Goal: Transaction & Acquisition: Purchase product/service

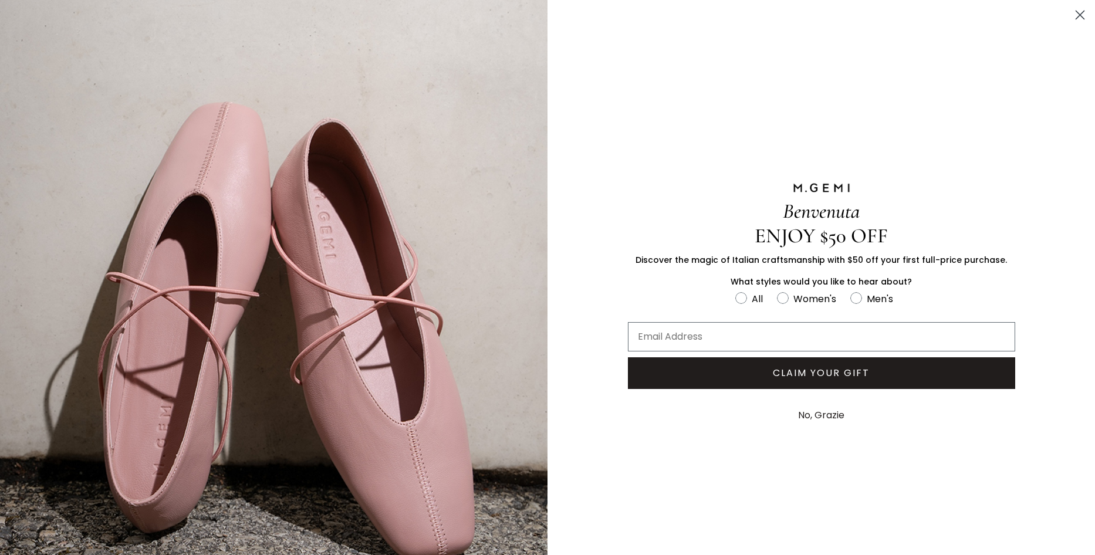
click at [1071, 15] on circle "Close dialog" at bounding box center [1080, 14] width 19 height 19
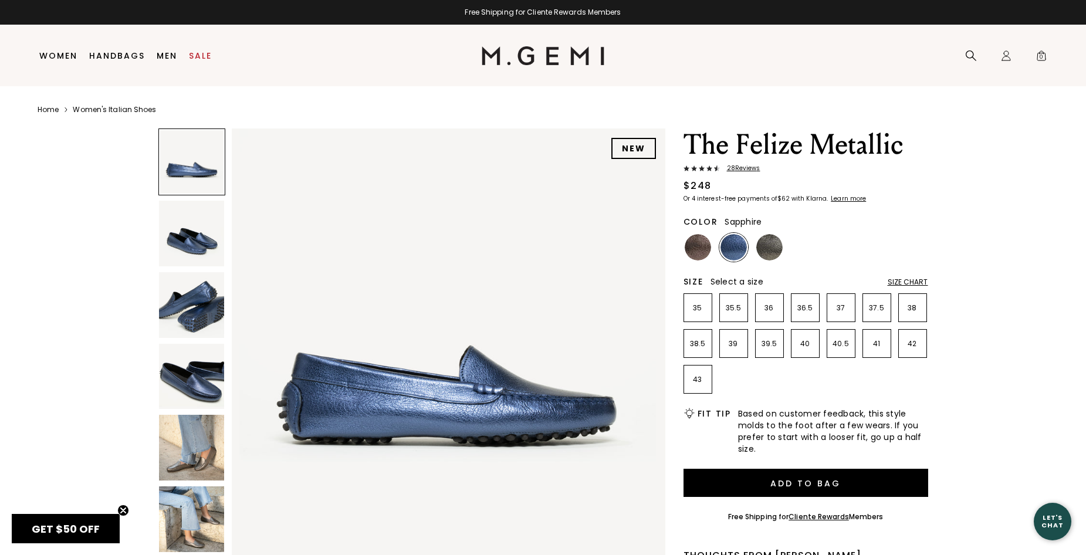
click at [559, 284] on img at bounding box center [448, 345] width 433 height 433
click at [202, 234] on img at bounding box center [192, 234] width 66 height 66
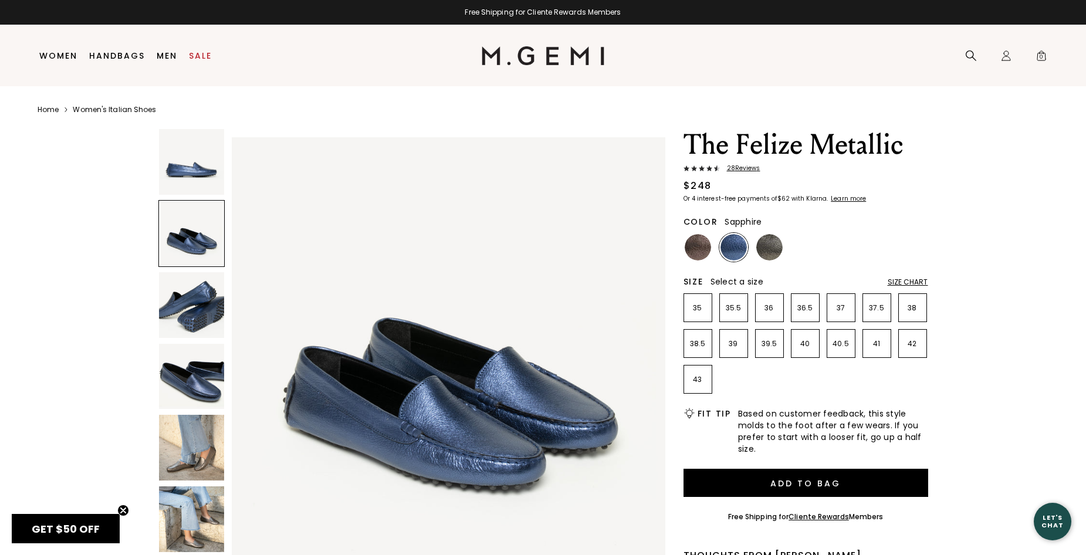
click at [193, 300] on img at bounding box center [192, 305] width 66 height 66
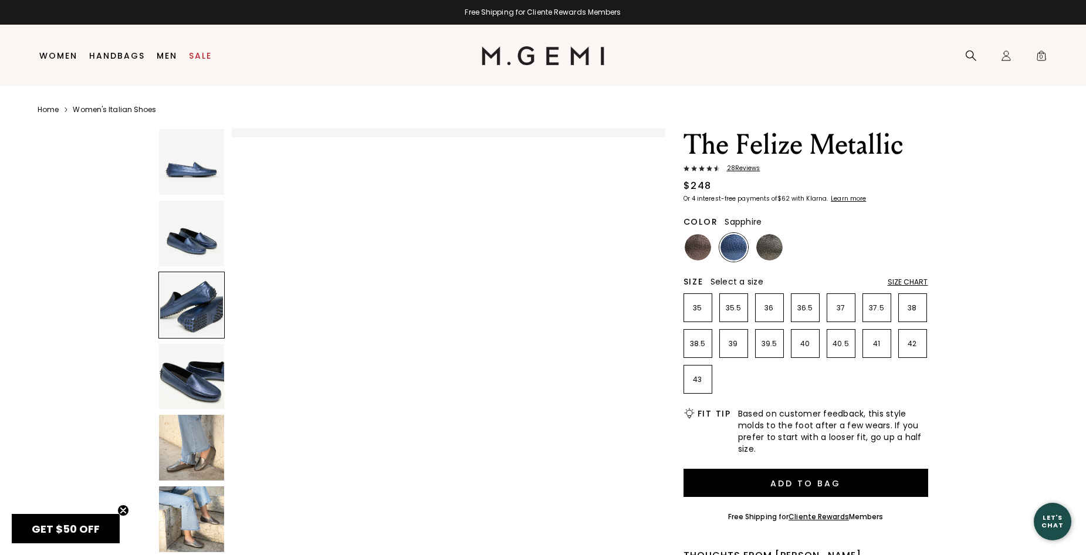
scroll to position [872, 0]
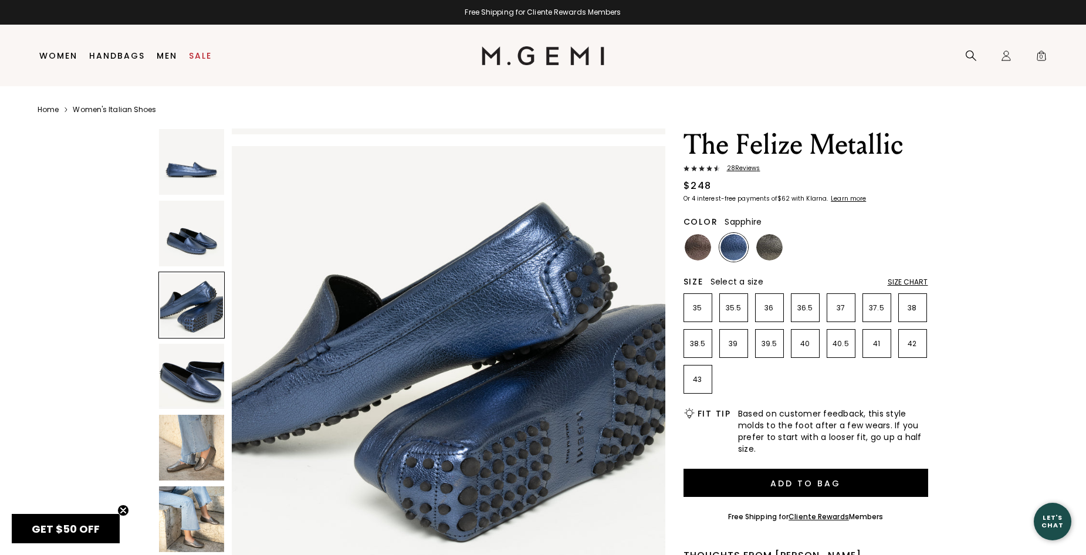
click at [194, 381] on img at bounding box center [192, 377] width 66 height 66
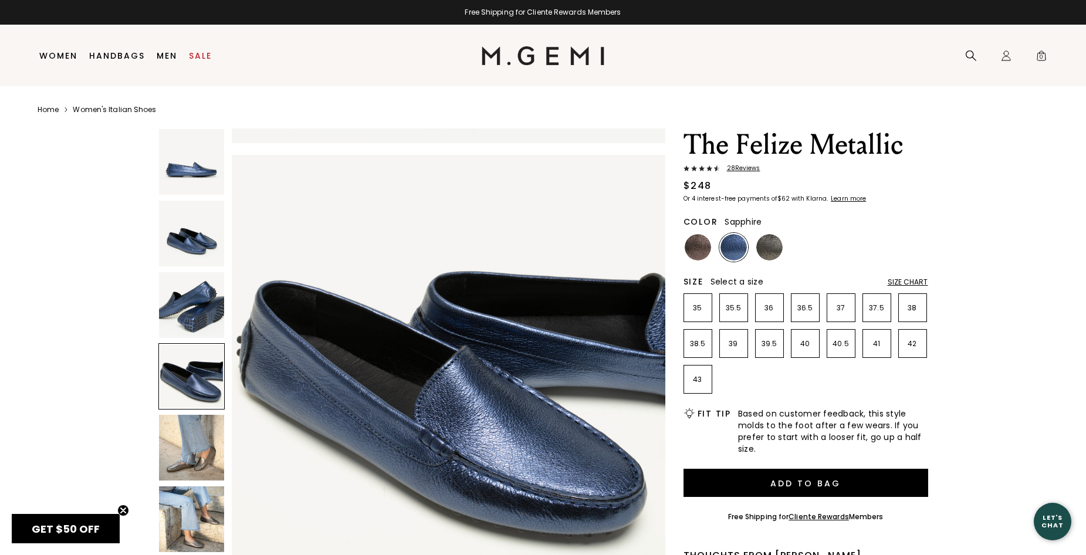
click at [207, 454] on img at bounding box center [192, 448] width 66 height 66
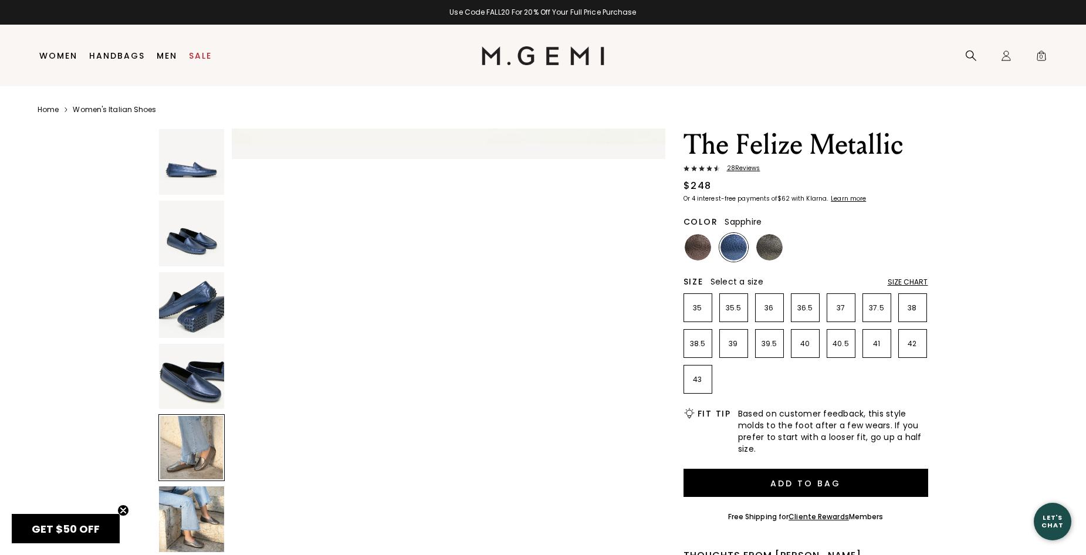
scroll to position [1745, 0]
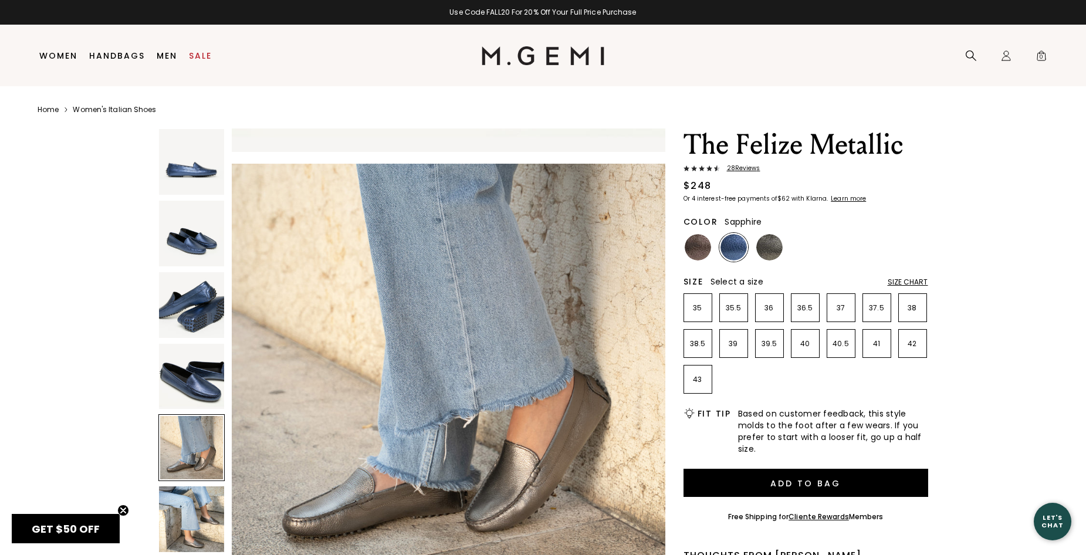
click at [203, 518] on img at bounding box center [192, 520] width 66 height 66
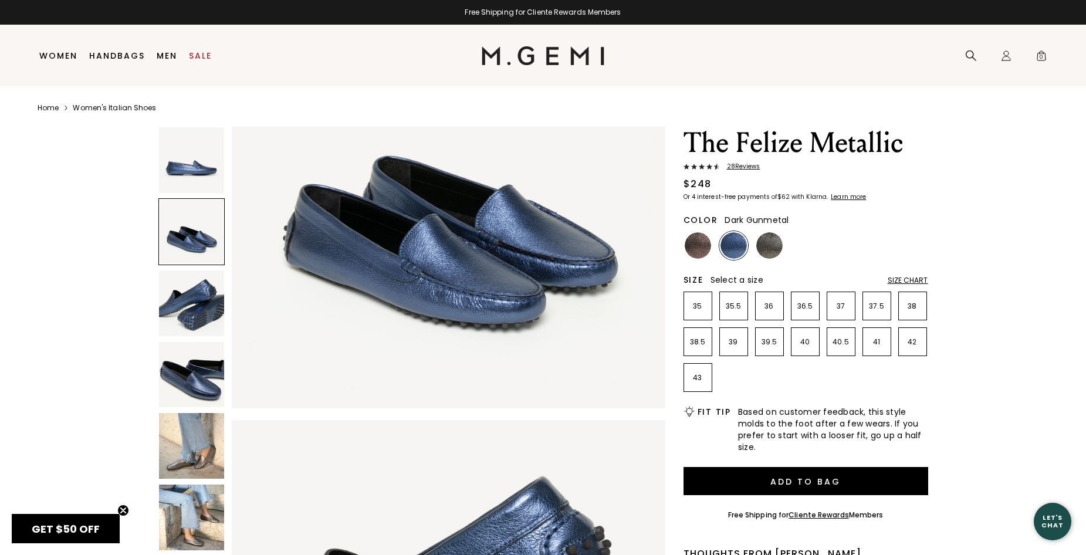
scroll to position [0, 0]
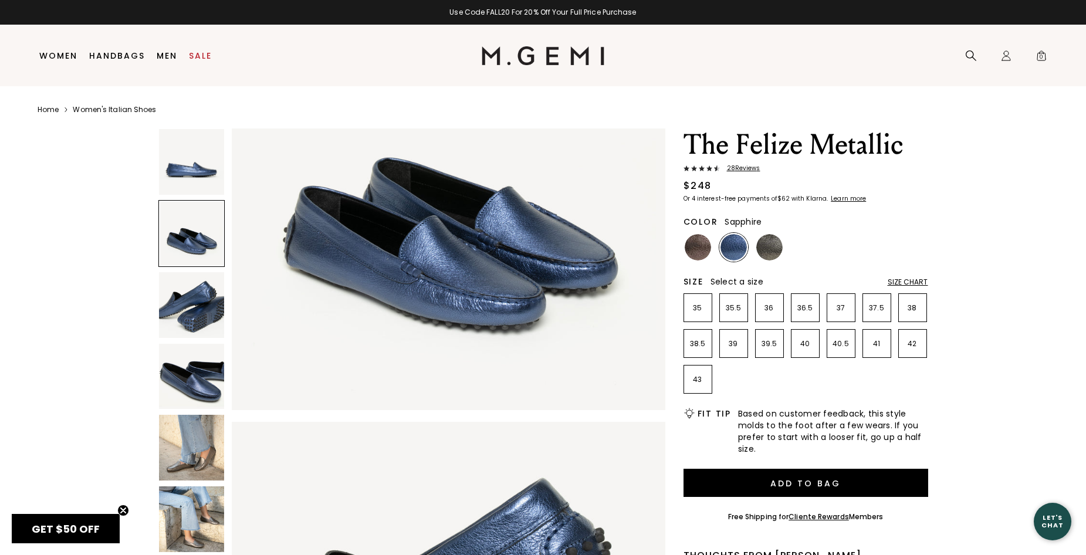
click at [916, 281] on div "Size Chart" at bounding box center [908, 282] width 40 height 9
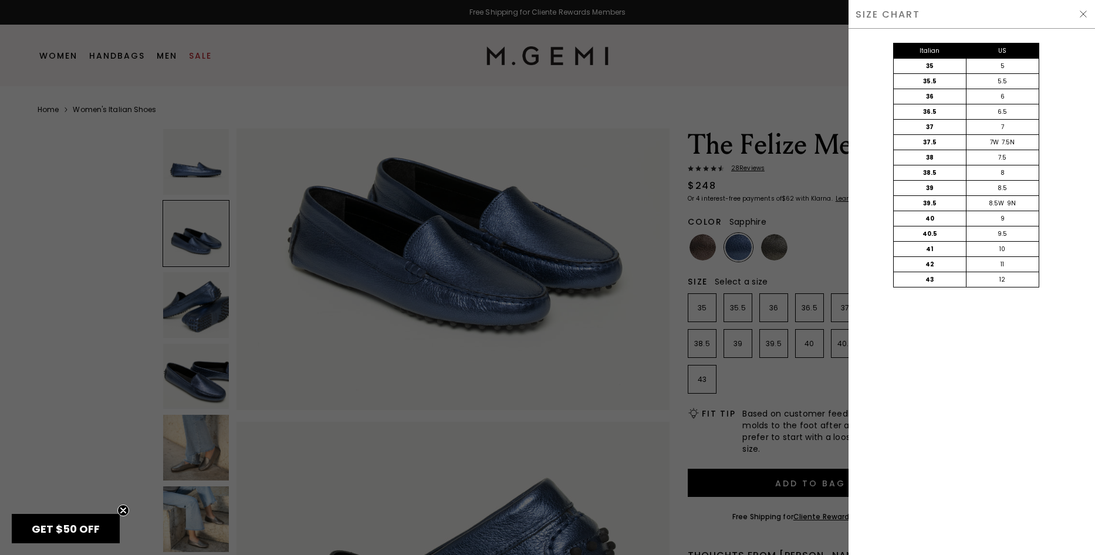
click at [518, 94] on div at bounding box center [547, 277] width 1095 height 555
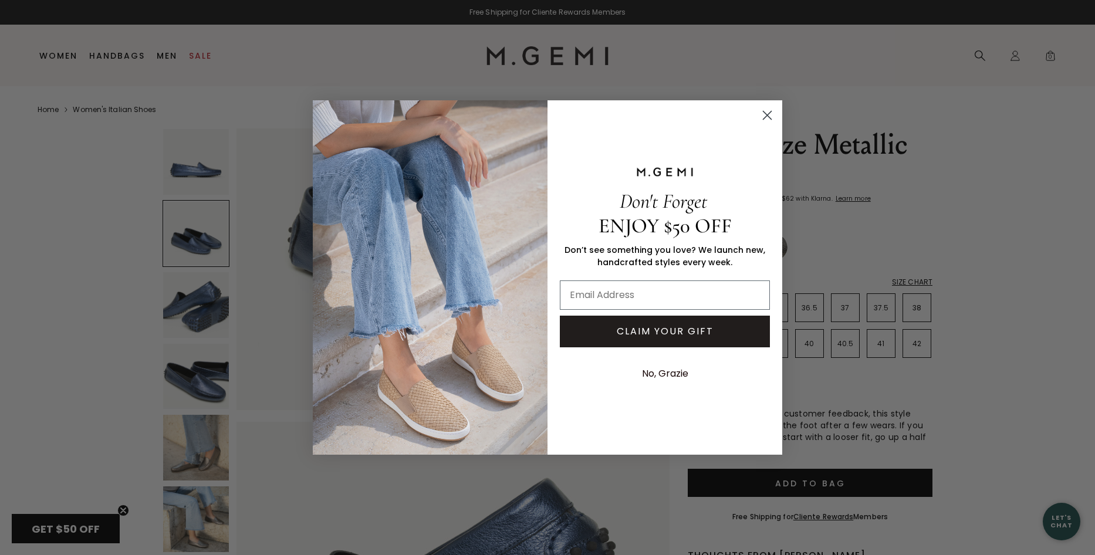
click at [1061, 190] on div "Close dialog Don't Forget ENJOY $50 OFF Don’t see something you love? We launch…" at bounding box center [547, 277] width 1095 height 555
